Goal: Task Accomplishment & Management: Use online tool/utility

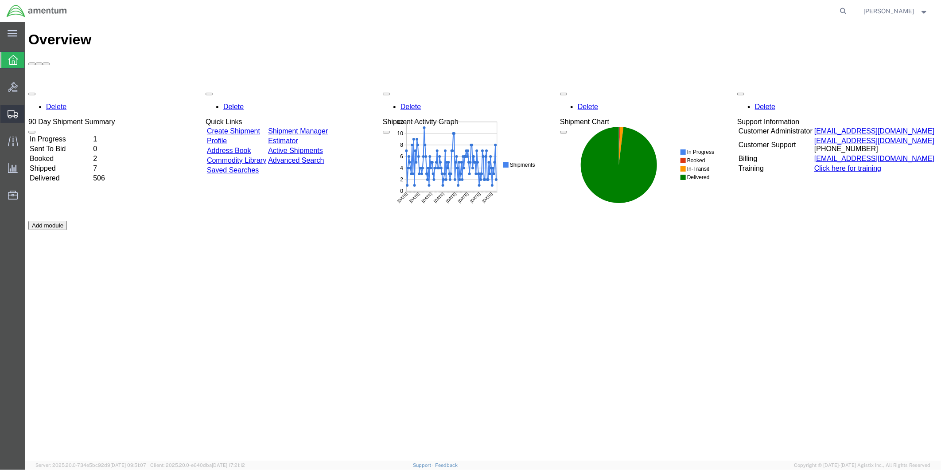
click at [0, 0] on span "Create from Template" at bounding box center [0, 0] width 0 height 0
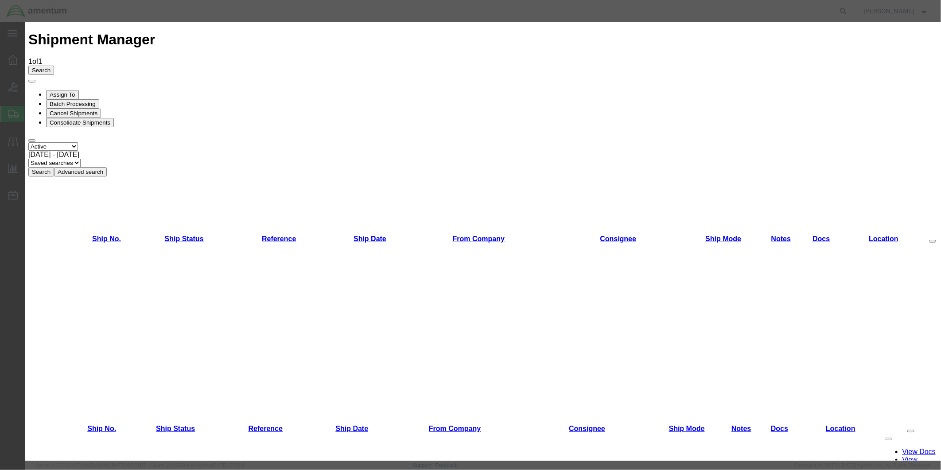
scroll to position [387, 0]
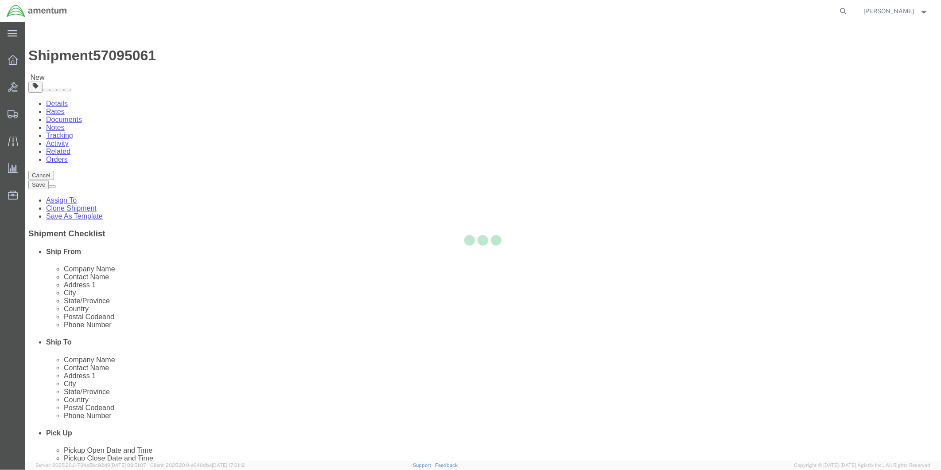
select select "49951"
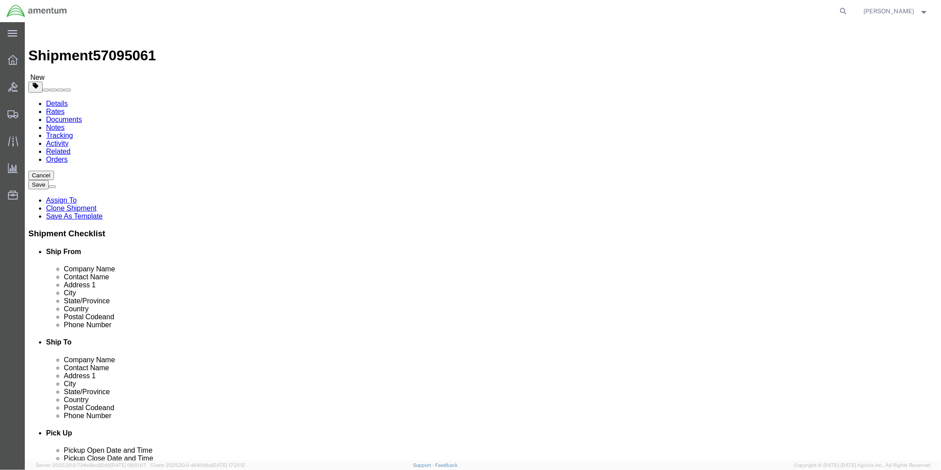
scroll to position [1921, 0]
select select "49947"
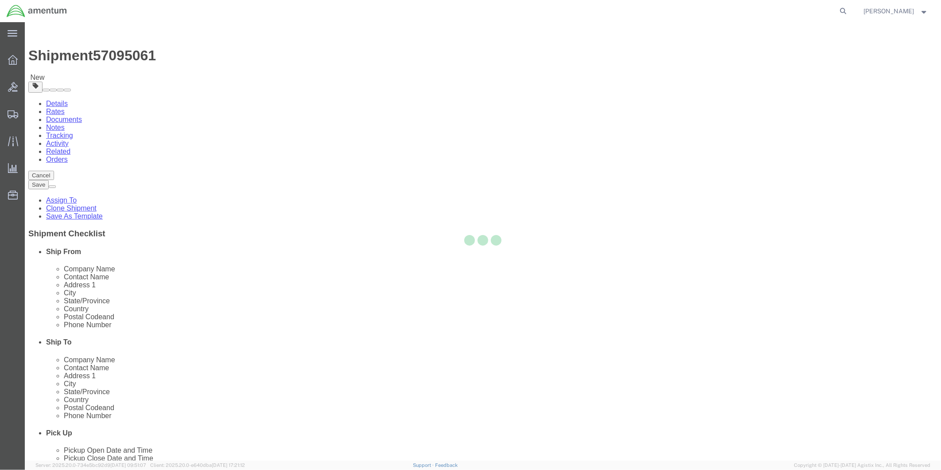
type input "92154"
type input "[PHONE_NUMBER]"
type input "[PERSON_NAME][EMAIL_ADDRESS][PERSON_NAME][DOMAIN_NAME]"
checkbox input "true"
select select "CA"
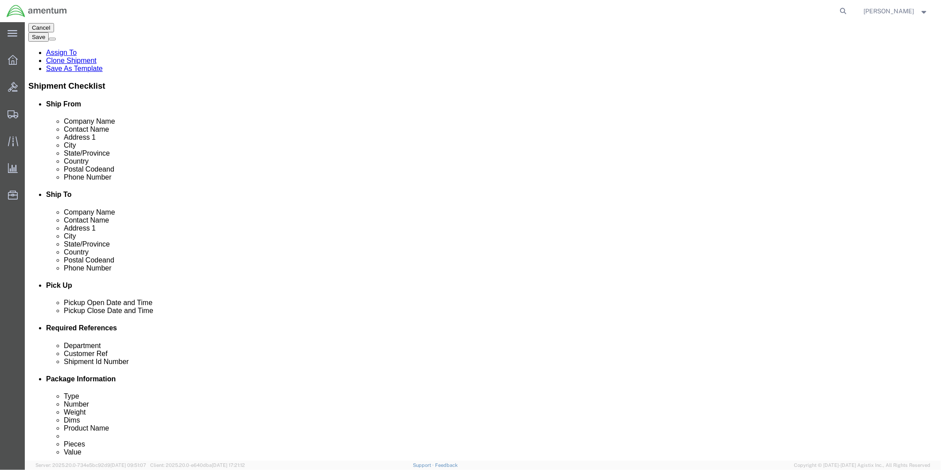
click div "[DATE] 9:00 AM"
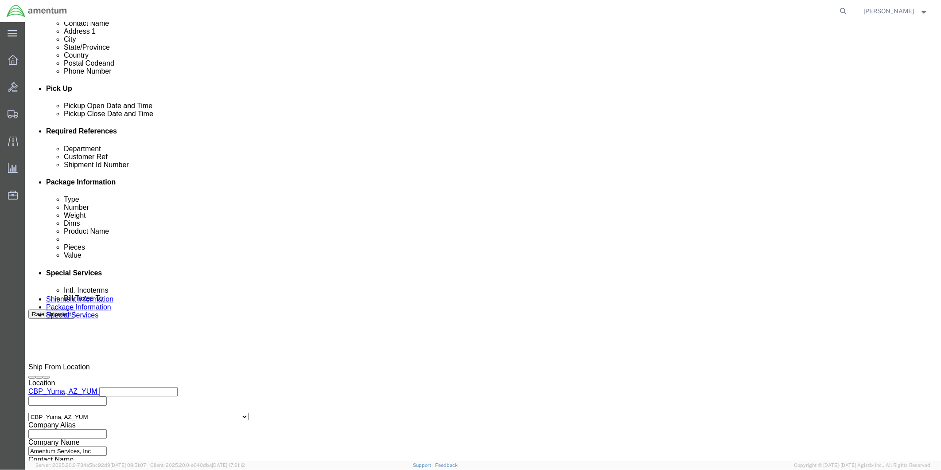
type input "2:00 PM"
click button "Apply"
click div "[DATE] 5:30 PM"
type input "4:30 PM"
click button "Apply"
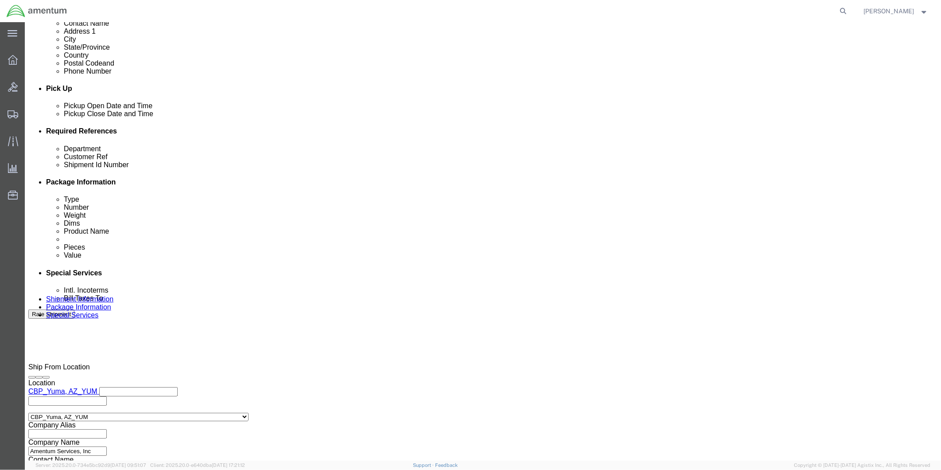
click div
click input "6:30 PM"
type input "9:00 AM"
click button "Apply"
click div
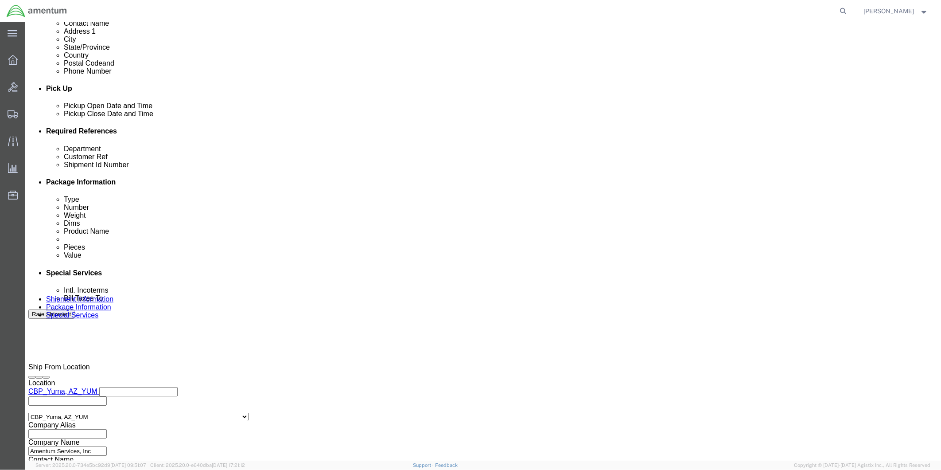
type input "4:00 PM"
click button "Apply"
click input "text"
drag, startPoint x: 441, startPoint y: 202, endPoint x: 373, endPoint y: 203, distance: 67.4
click input "TOOL RETURN HYD KIT"
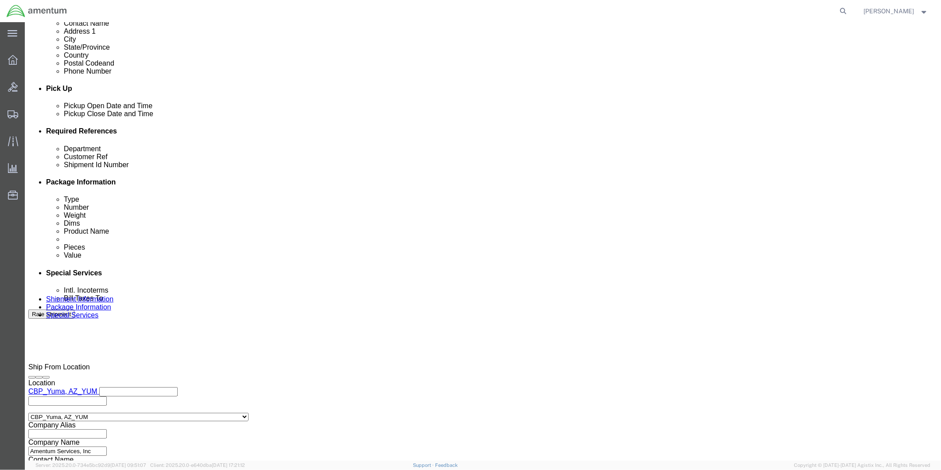
type input "TOOL RETURN HYD KIT"
drag, startPoint x: 376, startPoint y: 203, endPoint x: 355, endPoint y: 190, distance: 24.5
click div "Department CBP Customer Ref TOOL RETURN HYD KIT Shipment Id Number Select Accou…"
drag, startPoint x: 445, startPoint y: 206, endPoint x: 368, endPoint y: 203, distance: 77.6
click input "TOOL RETURN HYD KIT"
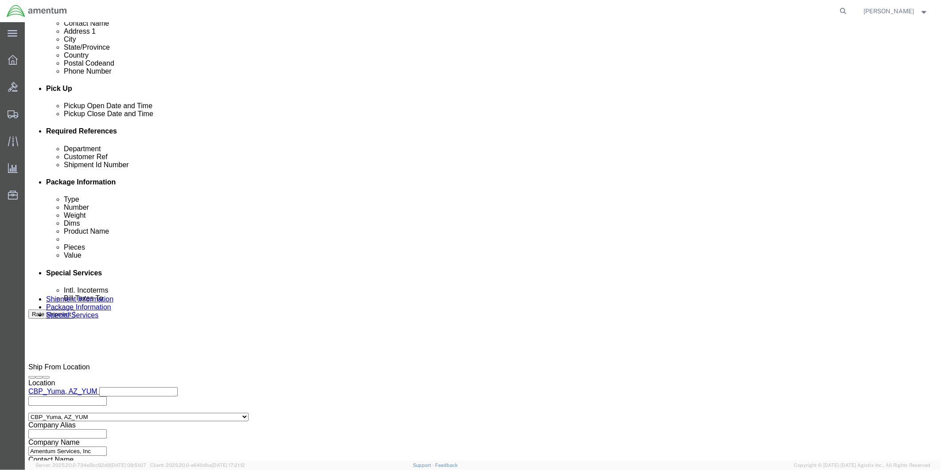
click input "text"
paste input "TOOL RETURN HYD KIT"
type input "TOOL RETURN HYD KIT"
click button "Continue"
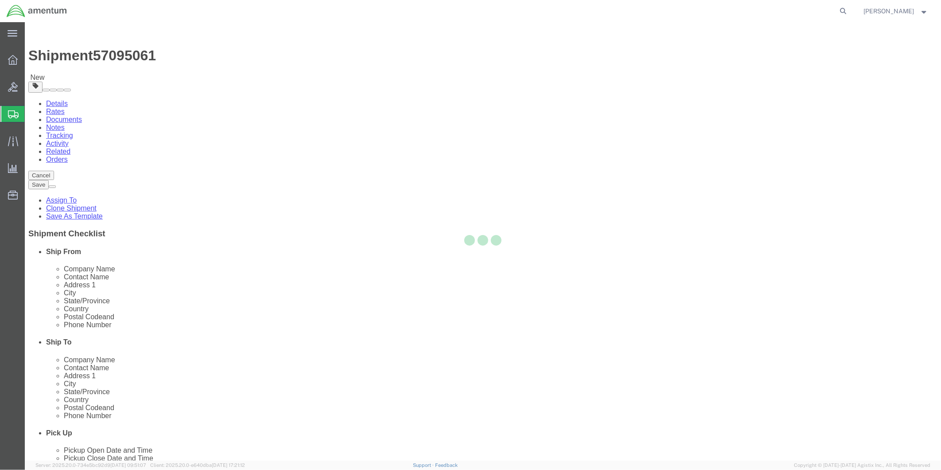
select select "CBOX"
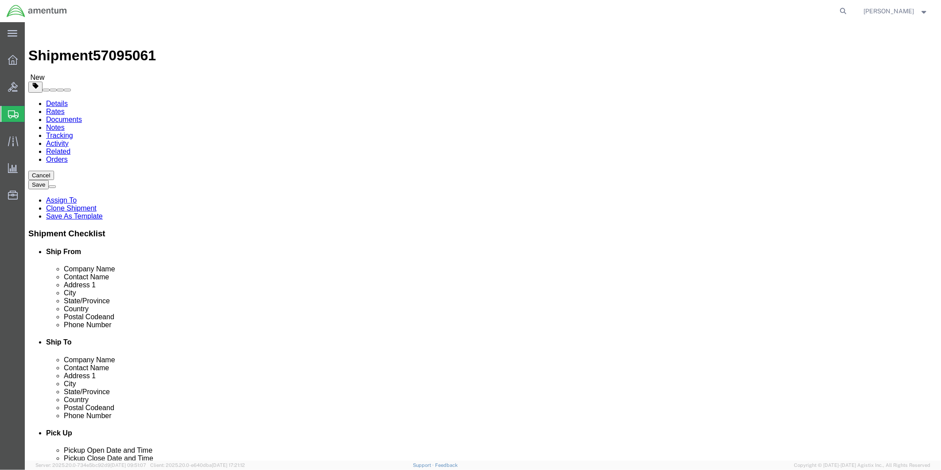
click input "text"
type input "31"
click input "text"
type input "13"
drag, startPoint x: 245, startPoint y: 189, endPoint x: 240, endPoint y: 189, distance: 4.9
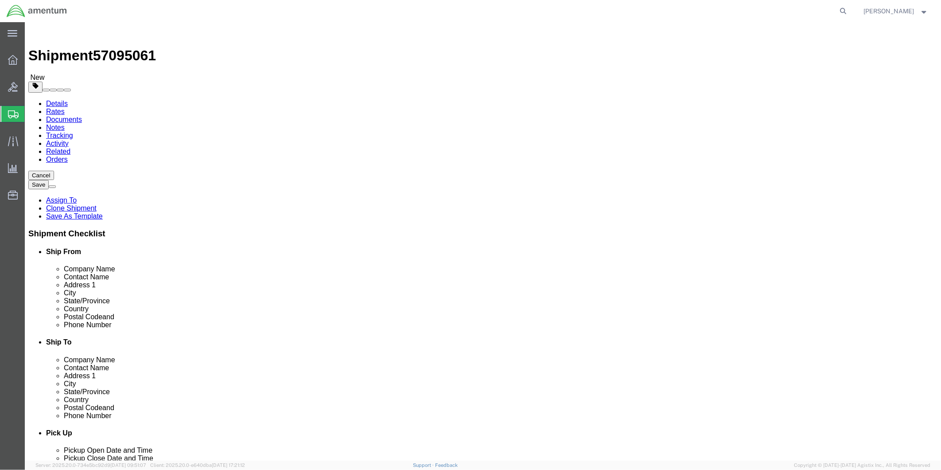
click input "text"
type input "31"
drag, startPoint x: 153, startPoint y: 209, endPoint x: 133, endPoint y: 207, distance: 20.0
click div "0.00 Select kgs lbs"
type input "28"
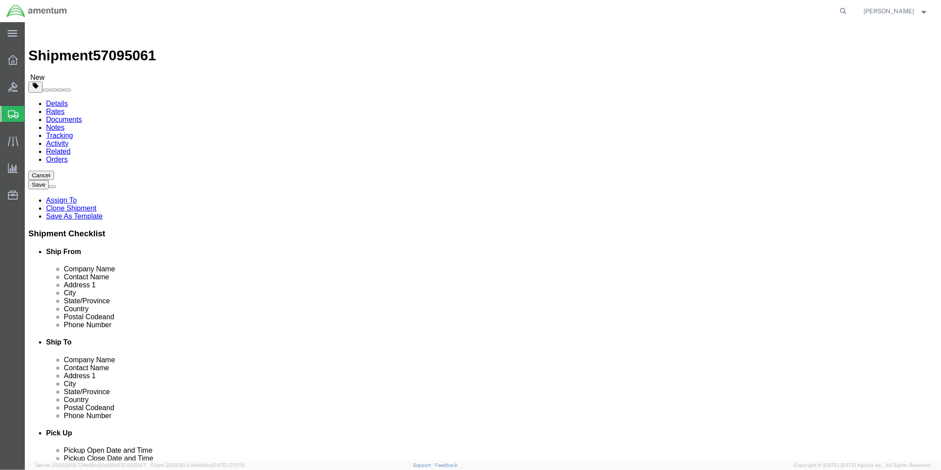
click link "Add Content"
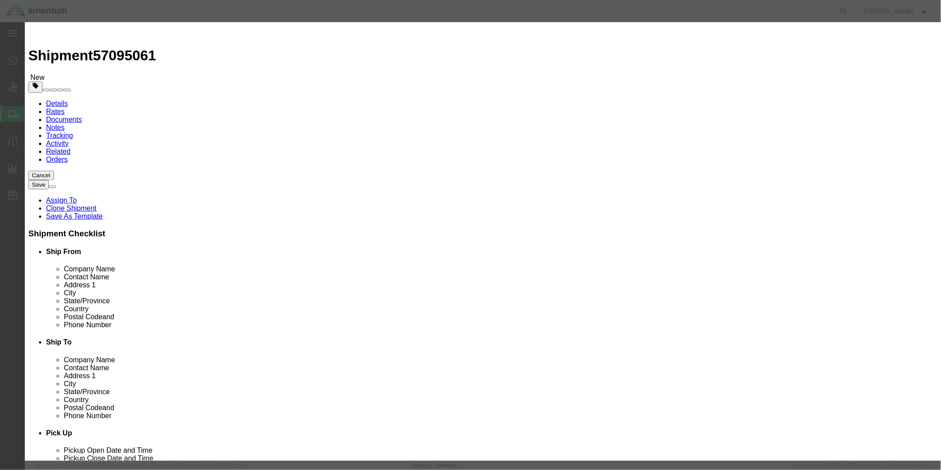
click input "text"
drag, startPoint x: 355, startPoint y: 68, endPoint x: 305, endPoint y: 67, distance: 49.6
click input "HYDRAULIC KIT"
type input "HYDRAULIC KIT"
click textarea
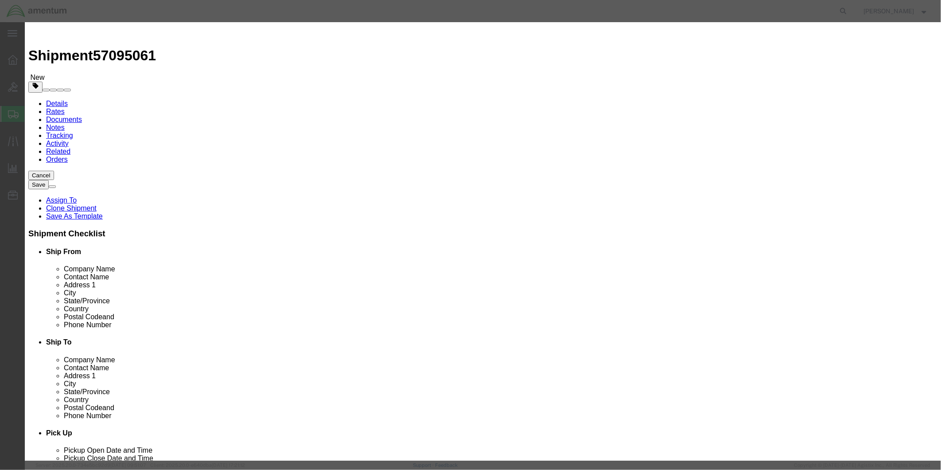
paste textarea "HYDRAULIC KIT"
type textarea "HYDRAULIC KIT"
drag, startPoint x: 317, startPoint y: 84, endPoint x: 303, endPoint y: 83, distance: 13.8
click div "0"
type input "1"
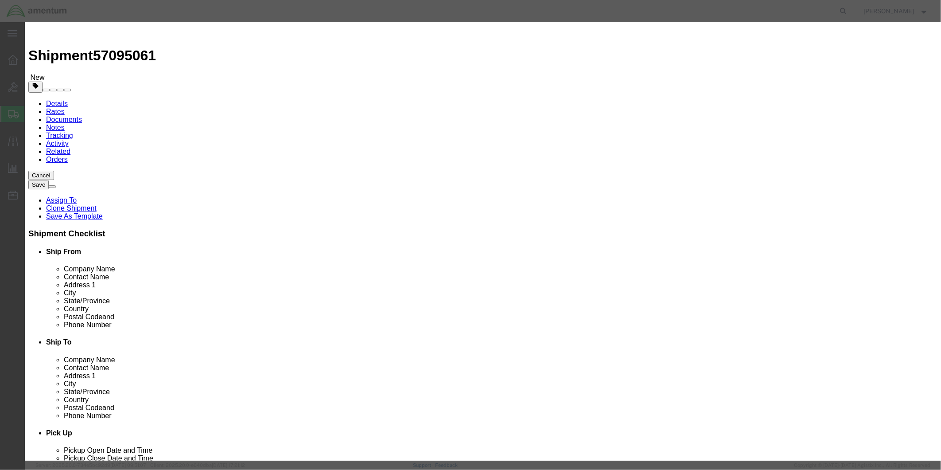
click input "text"
type input "2500.00"
click select "Select 50 55 60 65 70 85 92.5 100 125 175 250 300 400"
select select "175"
click select "Select 50 55 60 65 70 85 92.5 100 125 175 250 300 400"
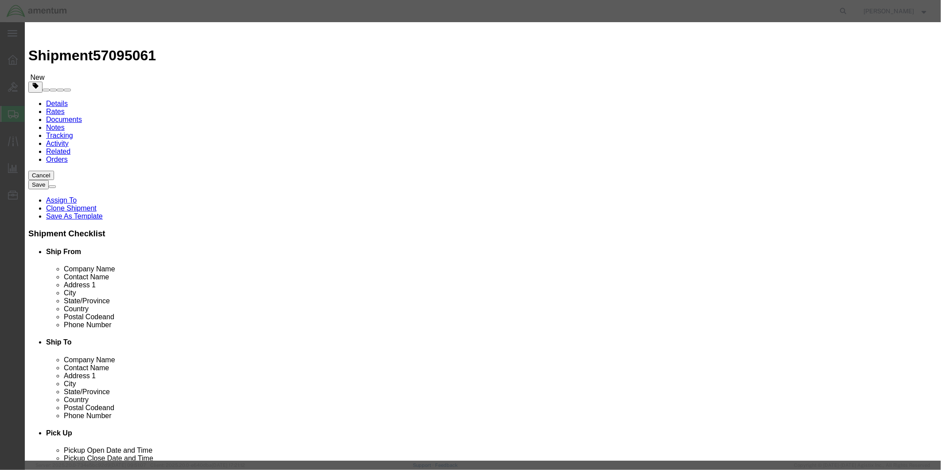
click input "text"
click input "164/BR00278"
type input "164 BR00278"
click button "Save & Close"
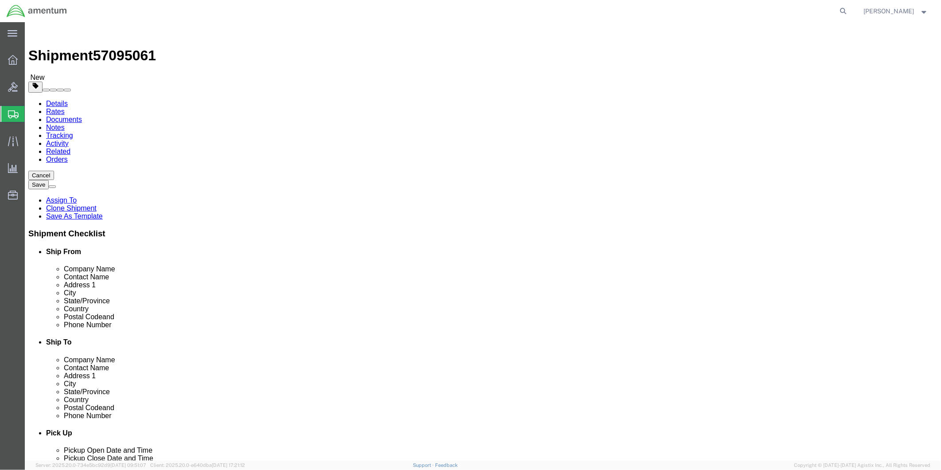
click button "Rate Shipment"
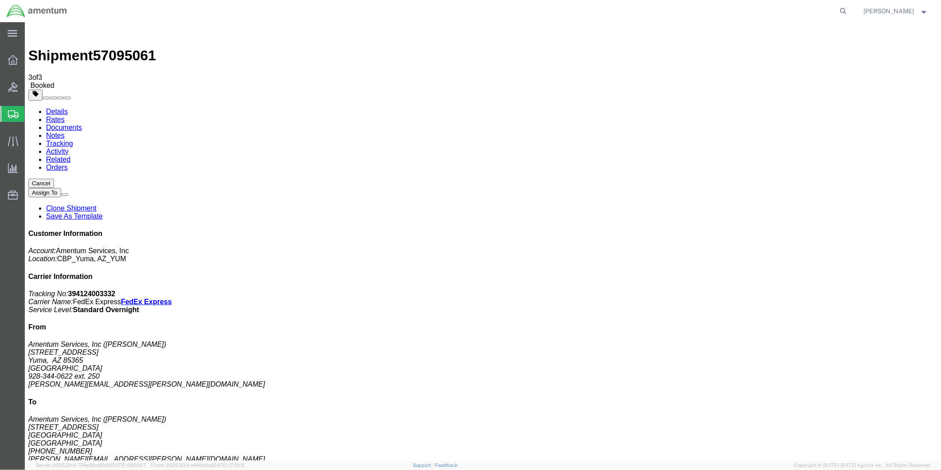
click at [56, 107] on link "Details" at bounding box center [57, 111] width 22 height 8
click link "Schedule pickup request"
drag, startPoint x: 752, startPoint y: 115, endPoint x: 853, endPoint y: 130, distance: 102.1
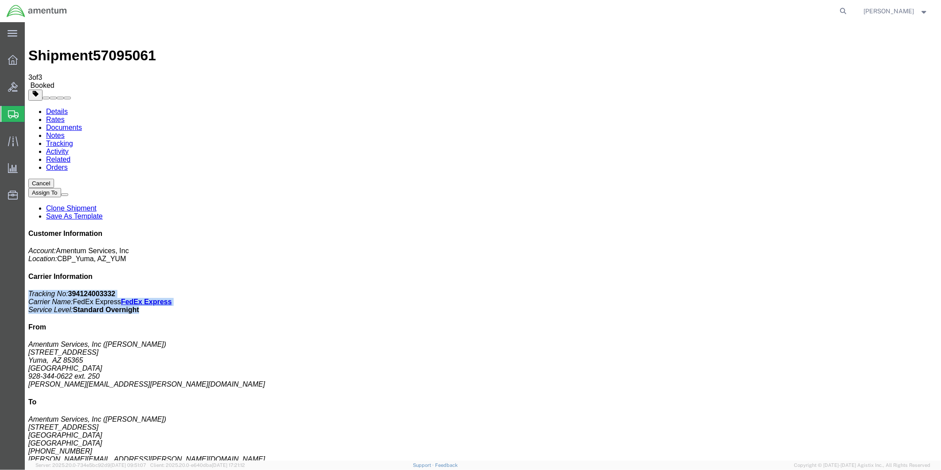
click p "Tracking No: 394124003332 Carrier Name: FedEx Express FedEx Express Service Lev…"
drag, startPoint x: 853, startPoint y: 130, endPoint x: 777, endPoint y: 116, distance: 77.5
copy p "Tracking No: 394124003332 Carrier Name: FedEx Express FedEx Express Service Lev…"
